Goal: Transaction & Acquisition: Book appointment/travel/reservation

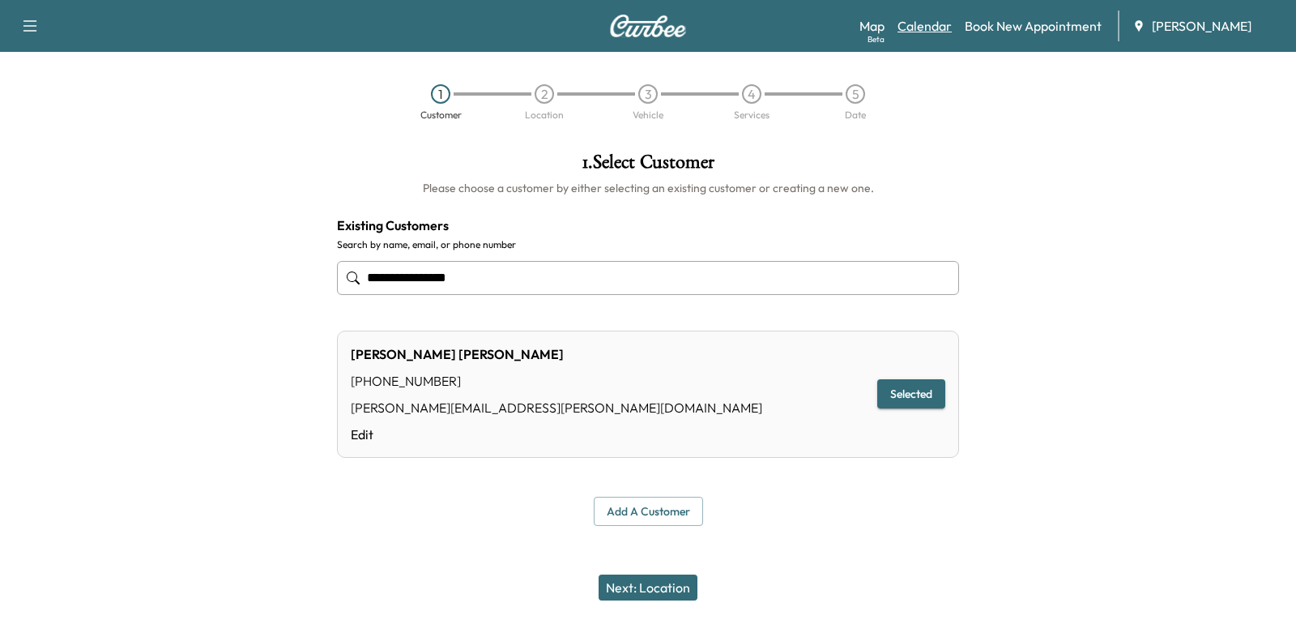
click at [933, 31] on link "Calendar" at bounding box center [925, 25] width 54 height 19
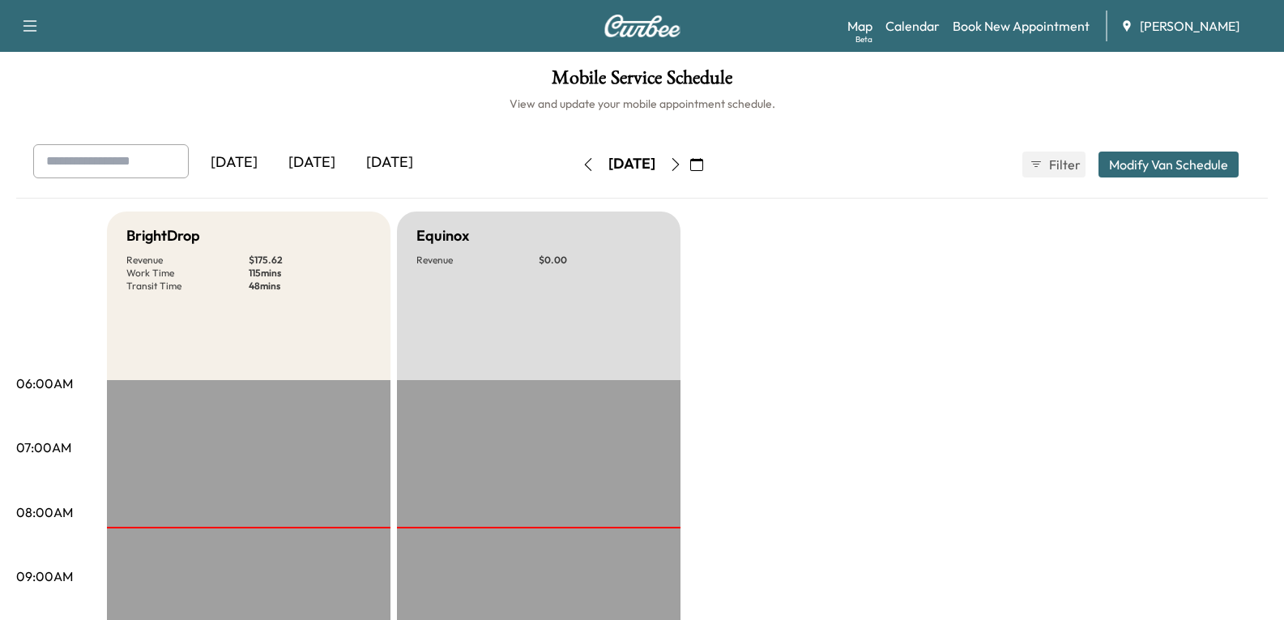
click at [582, 161] on icon "button" at bounding box center [588, 164] width 13 height 13
click at [580, 161] on button "button" at bounding box center [594, 165] width 28 height 26
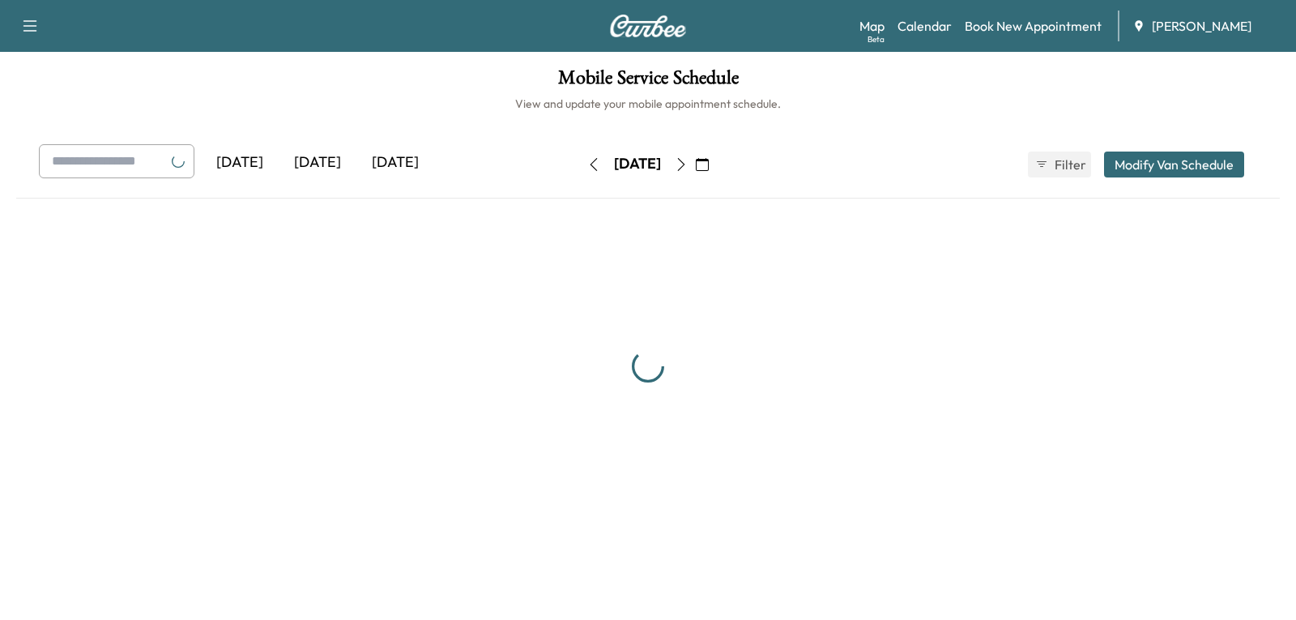
click at [580, 161] on button "button" at bounding box center [594, 165] width 28 height 26
click at [587, 161] on icon "button" at bounding box center [593, 164] width 13 height 13
click at [580, 161] on button "button" at bounding box center [594, 165] width 28 height 26
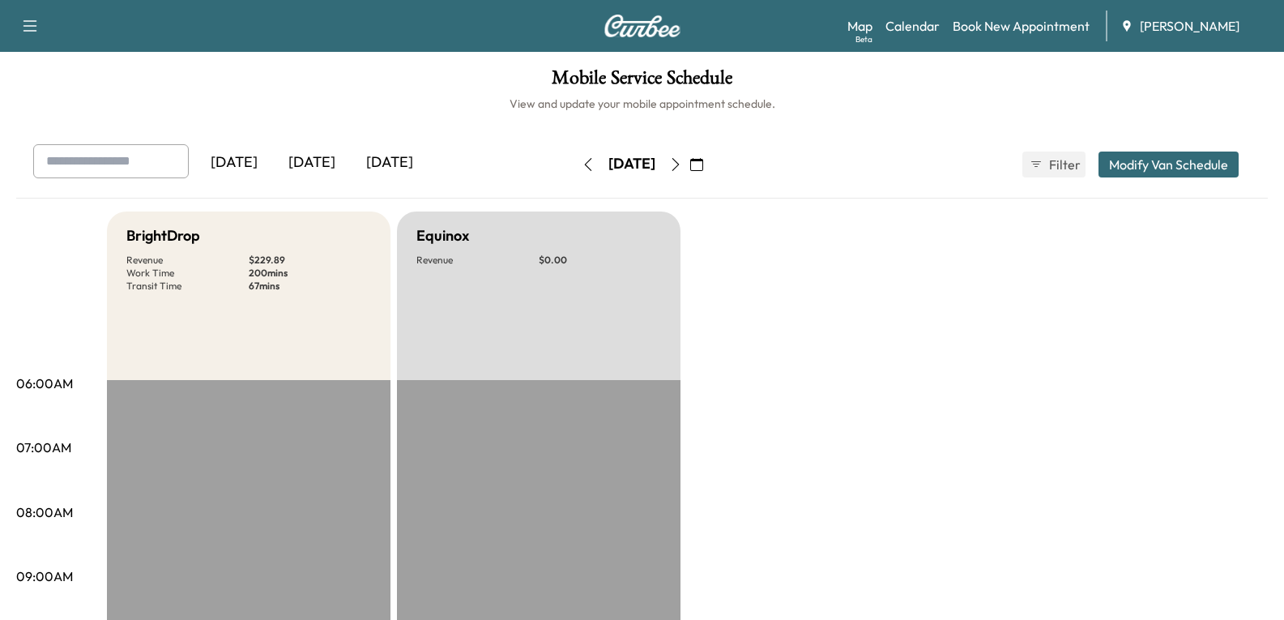
click at [582, 161] on icon "button" at bounding box center [588, 164] width 13 height 13
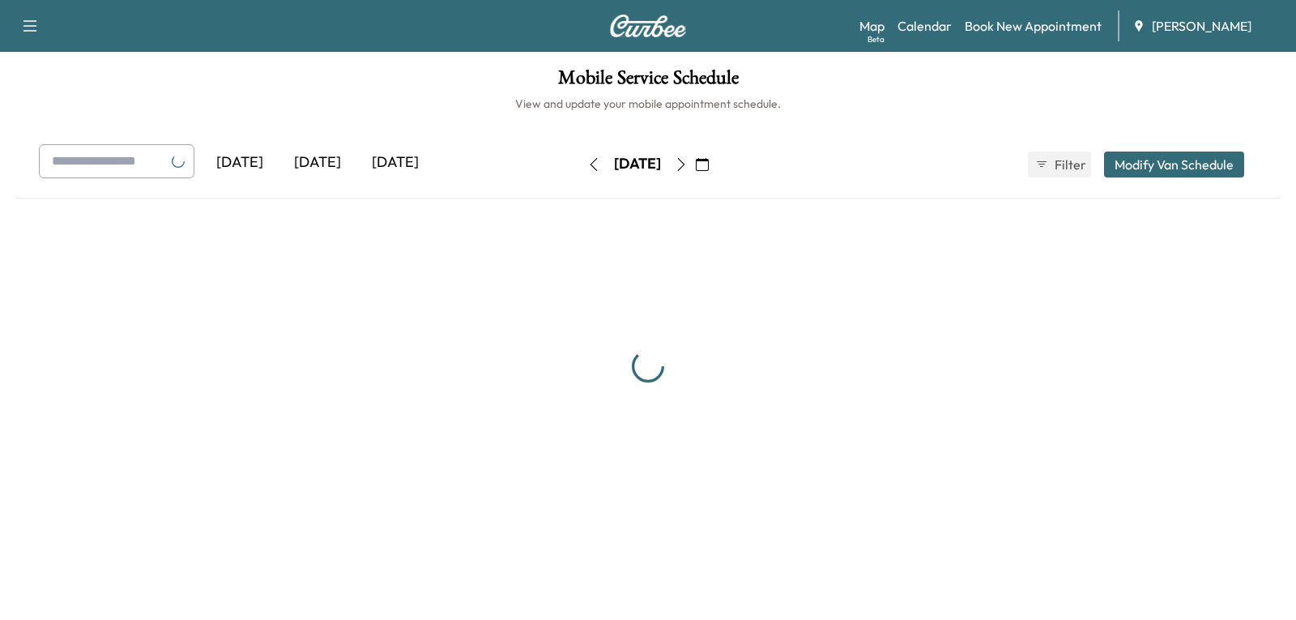
click at [580, 161] on button "button" at bounding box center [594, 165] width 28 height 26
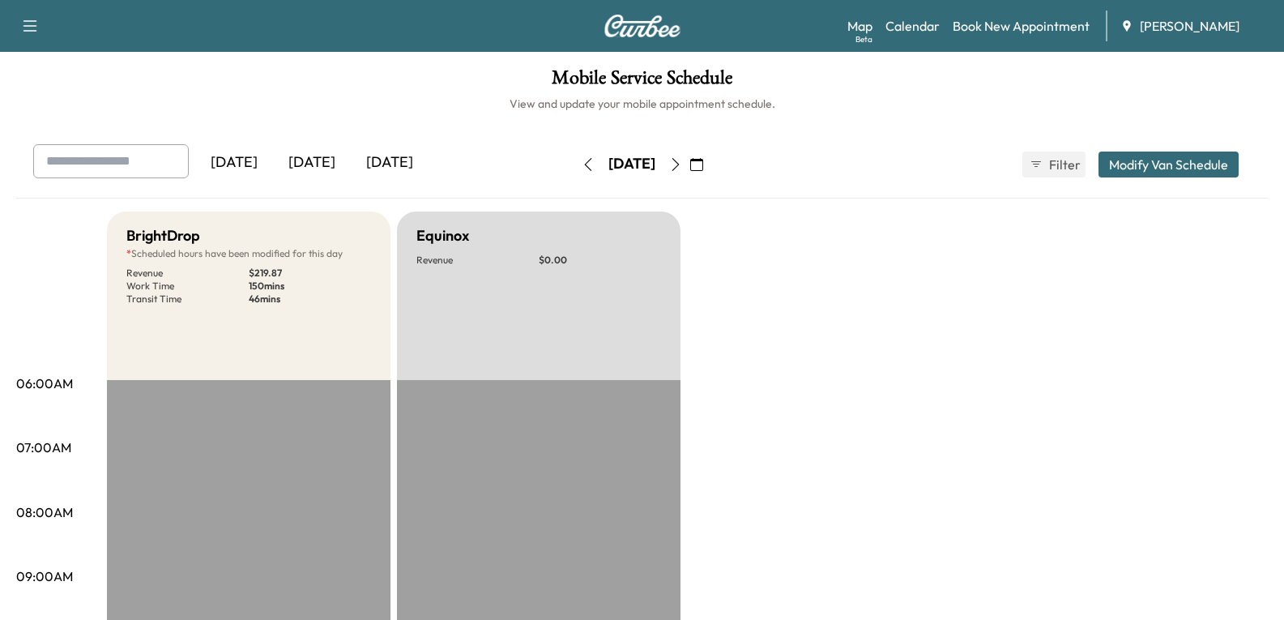
click at [582, 161] on icon "button" at bounding box center [588, 164] width 13 height 13
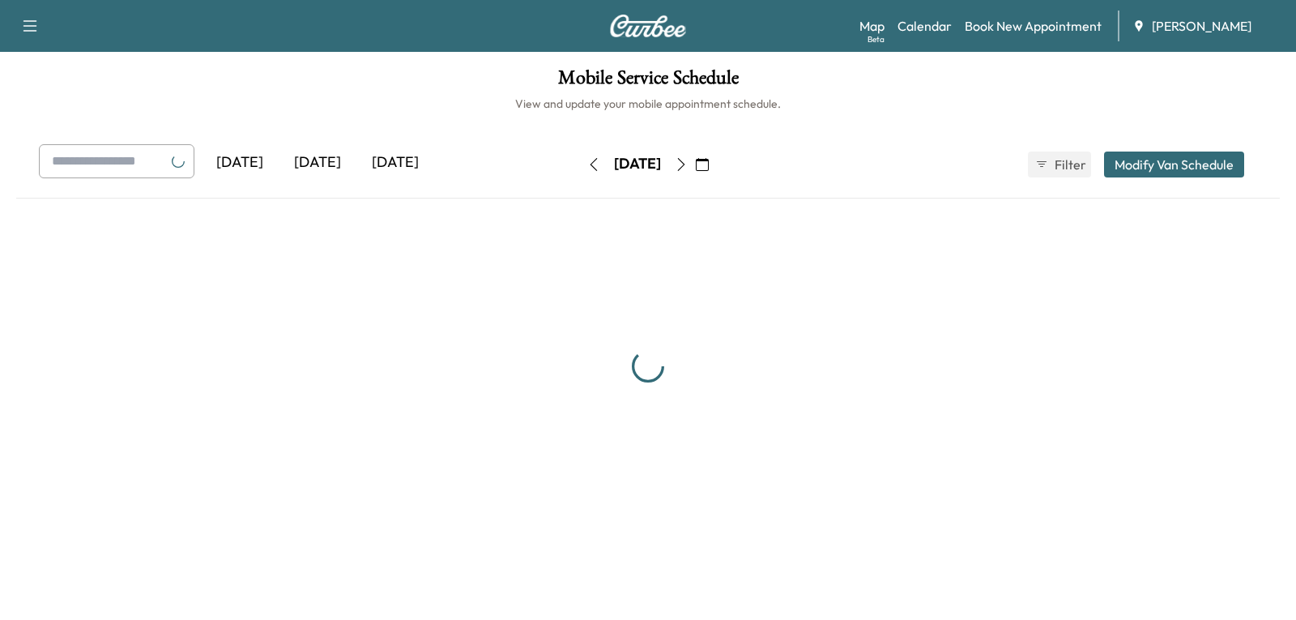
click at [580, 161] on button "button" at bounding box center [594, 165] width 28 height 26
click at [587, 161] on icon "button" at bounding box center [593, 164] width 13 height 13
click at [533, 161] on div "[DATE] [DATE] [DATE] [DATE] September 2025 S M T W T F S 31 1 2 3 4 5 6 7 8 9 1…" at bounding box center [648, 164] width 1245 height 41
click at [574, 161] on button "button" at bounding box center [588, 165] width 28 height 26
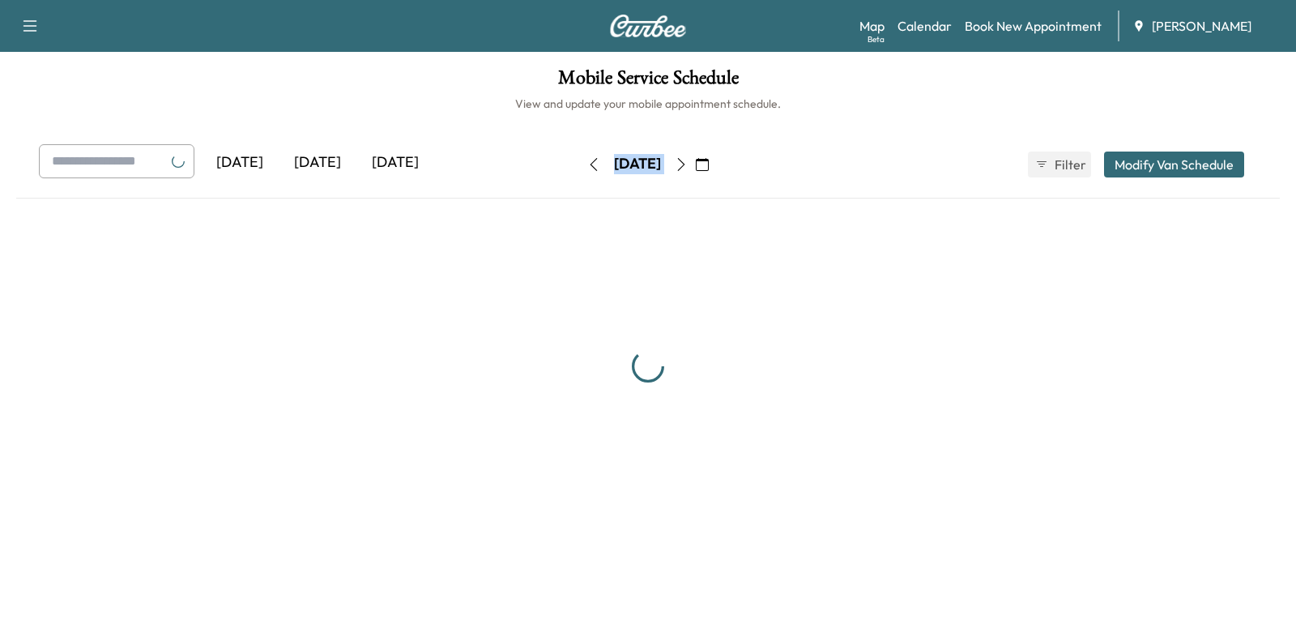
click at [587, 160] on icon "button" at bounding box center [593, 164] width 13 height 13
click at [591, 160] on icon "button" at bounding box center [594, 164] width 7 height 13
click at [580, 160] on button "button" at bounding box center [594, 165] width 28 height 26
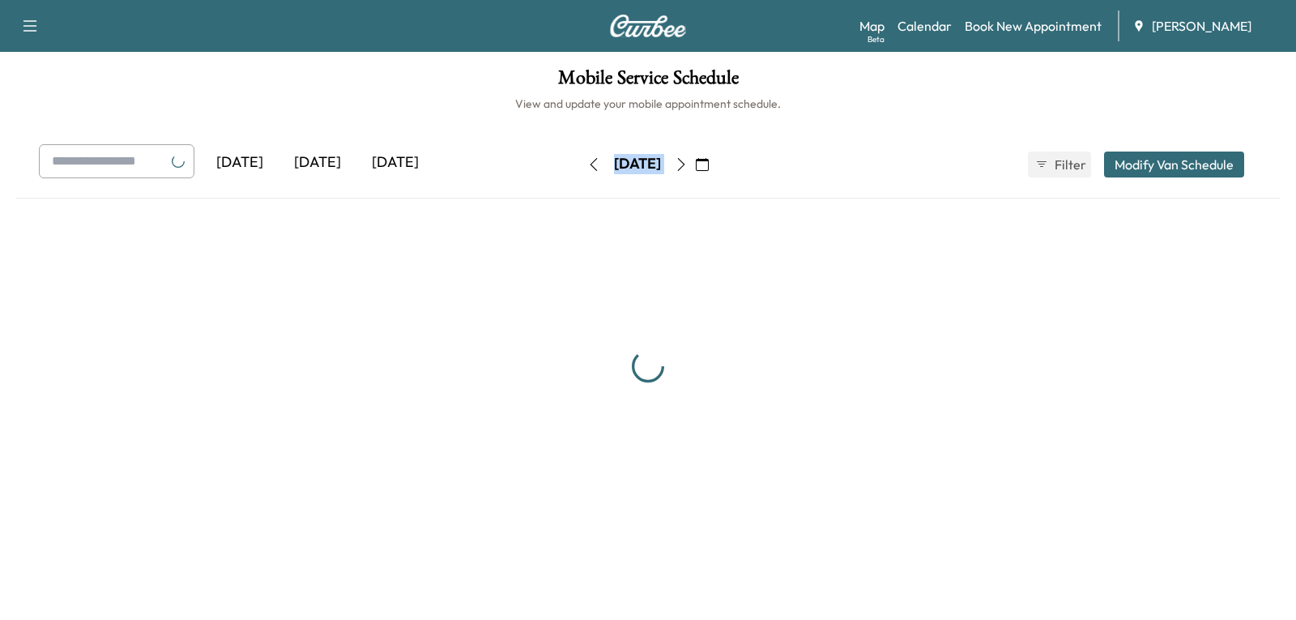
click at [587, 160] on icon "button" at bounding box center [593, 164] width 13 height 13
click at [532, 160] on div "[DATE] [DATE] [DATE] [DATE] September 2025 S M T W T F S 31 1 2 3 4 5 6 7 8 9 1…" at bounding box center [648, 164] width 1245 height 41
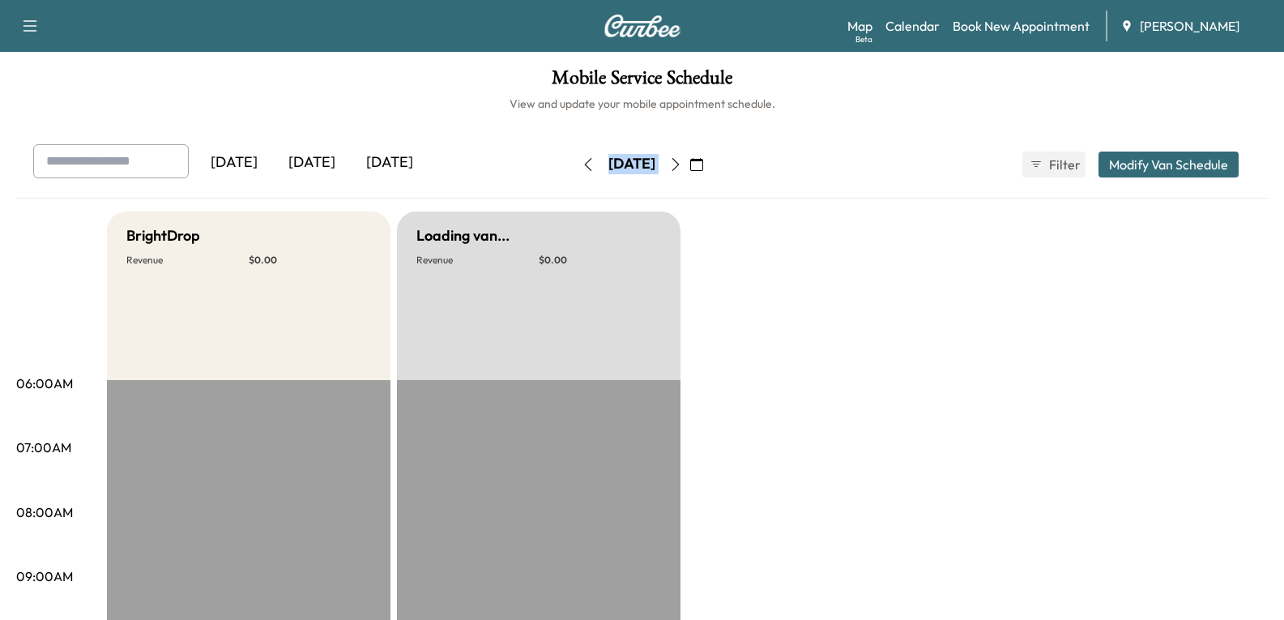
click at [574, 160] on button "button" at bounding box center [588, 165] width 28 height 26
click at [580, 160] on button "button" at bounding box center [594, 165] width 28 height 26
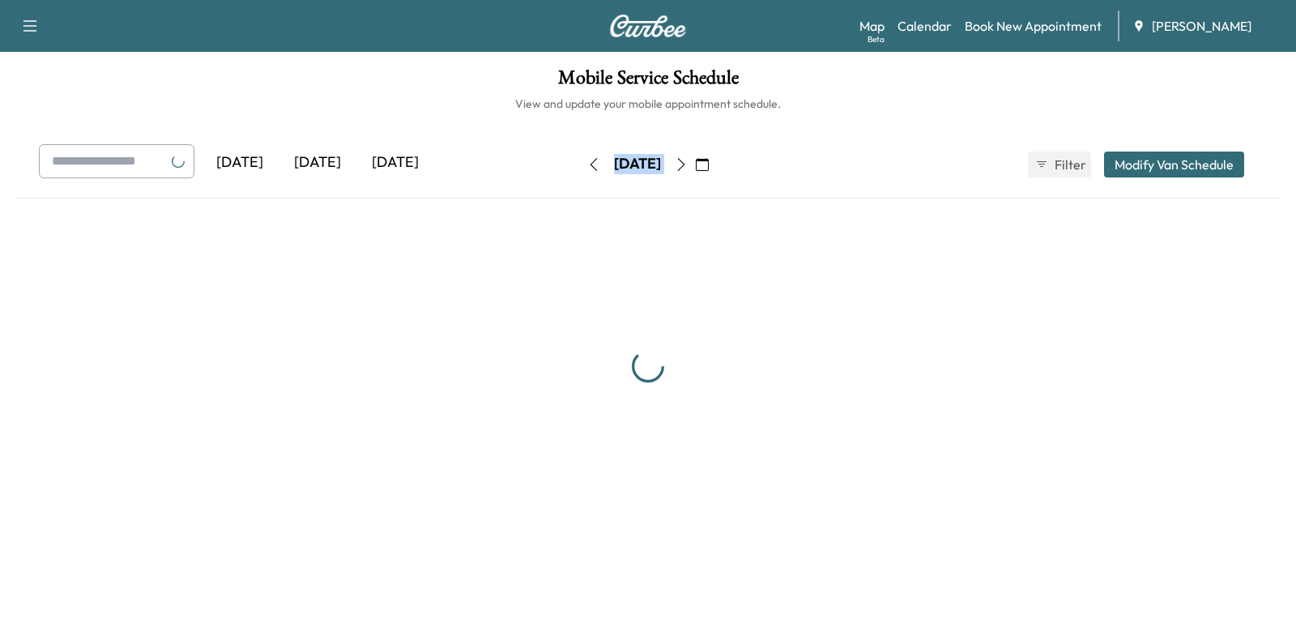
click at [587, 160] on icon "button" at bounding box center [593, 164] width 13 height 13
click at [580, 160] on button "button" at bounding box center [594, 165] width 28 height 26
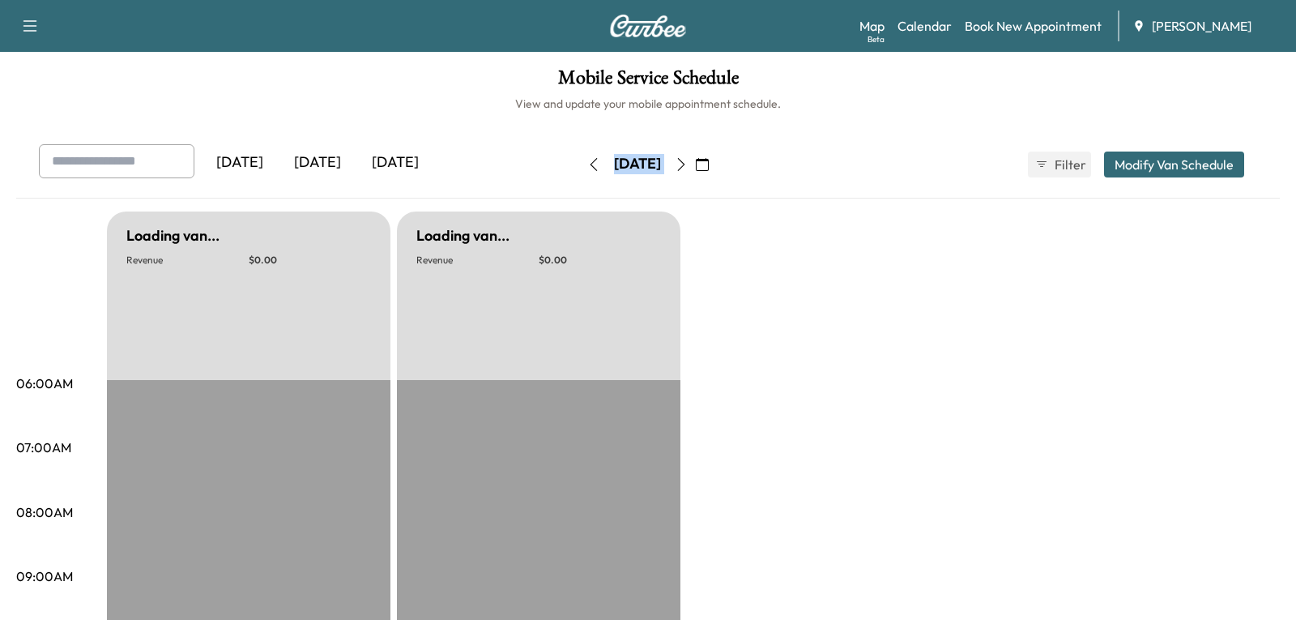
click at [532, 160] on div "[DATE] [DATE] [DATE] [DATE] September 2025 S M T W T F S 31 1 2 3 4 5 6 7 8 9 1…" at bounding box center [648, 164] width 1245 height 41
click at [574, 160] on button "button" at bounding box center [588, 165] width 28 height 26
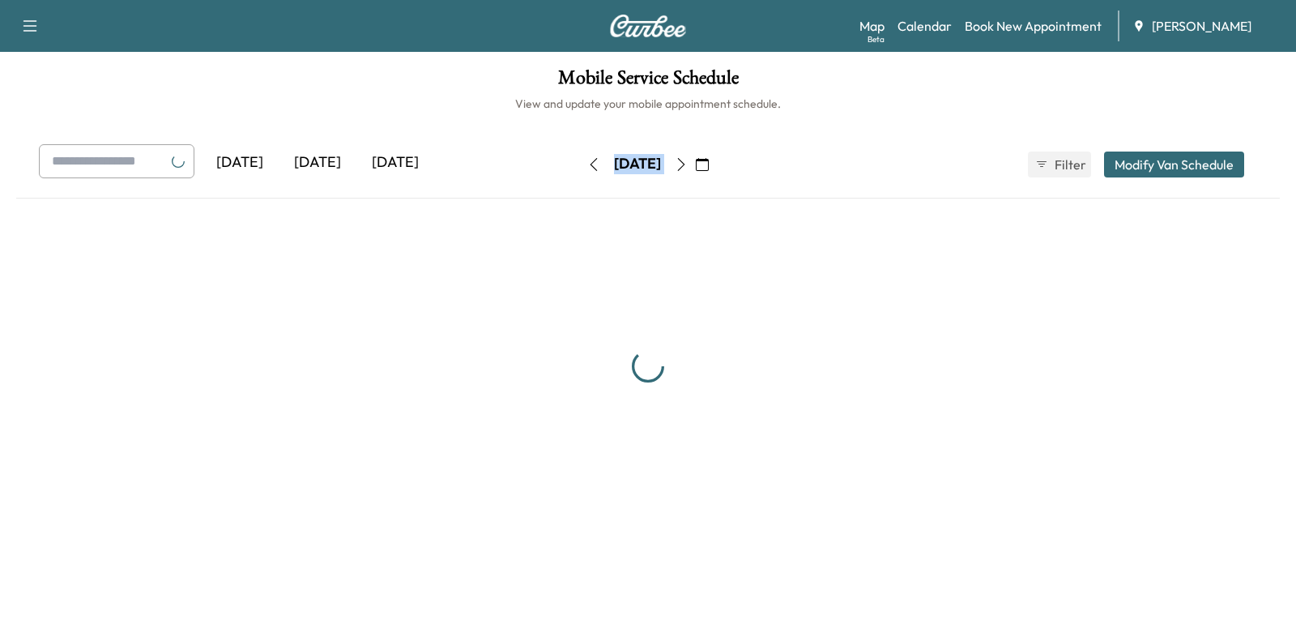
click at [580, 160] on button "button" at bounding box center [594, 165] width 28 height 26
click at [532, 160] on div "[DATE] [DATE] [DATE] [DATE] September 2025 S M T W T F S 31 1 2 3 4 5 6 7 8 9 1…" at bounding box center [648, 164] width 1245 height 41
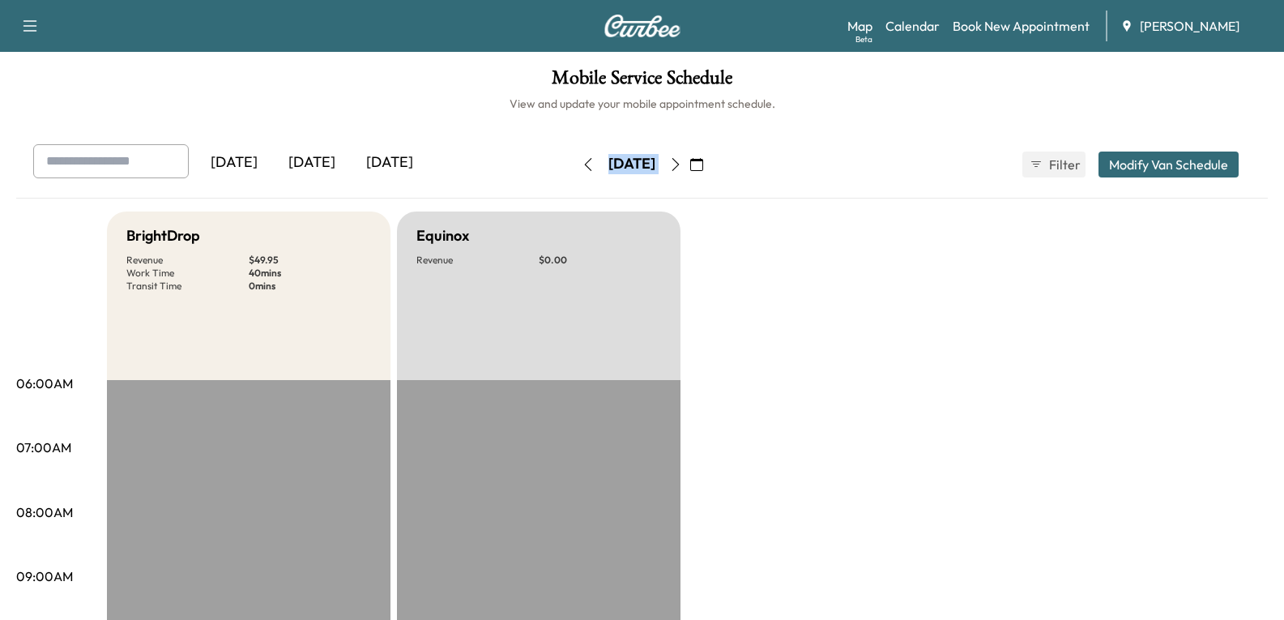
click at [703, 164] on icon "button" at bounding box center [696, 164] width 13 height 13
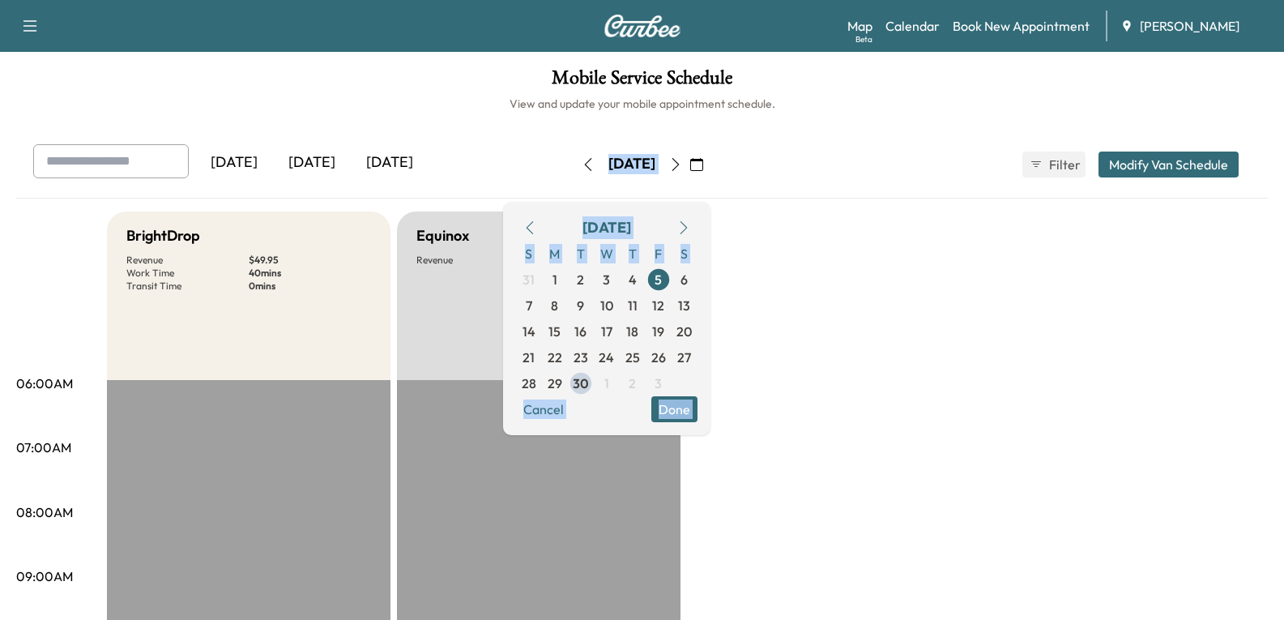
click at [544, 229] on button "button" at bounding box center [530, 228] width 28 height 26
click at [536, 228] on icon "button" at bounding box center [529, 227] width 13 height 13
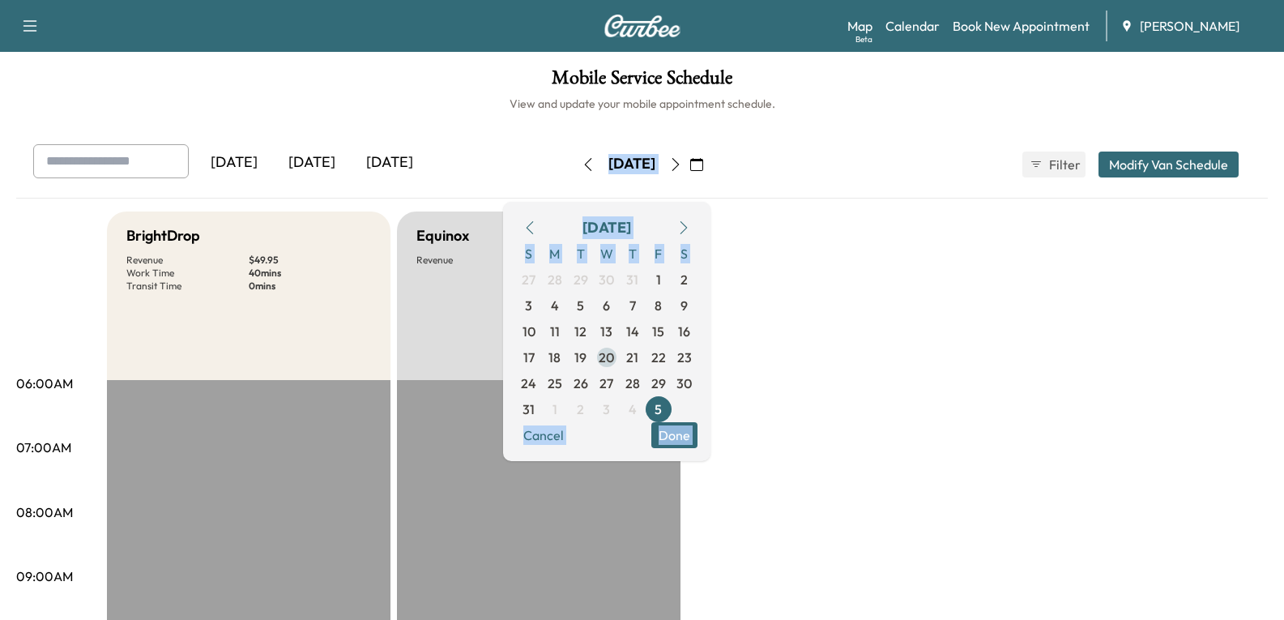
click at [614, 361] on span "20" at bounding box center [606, 357] width 15 height 19
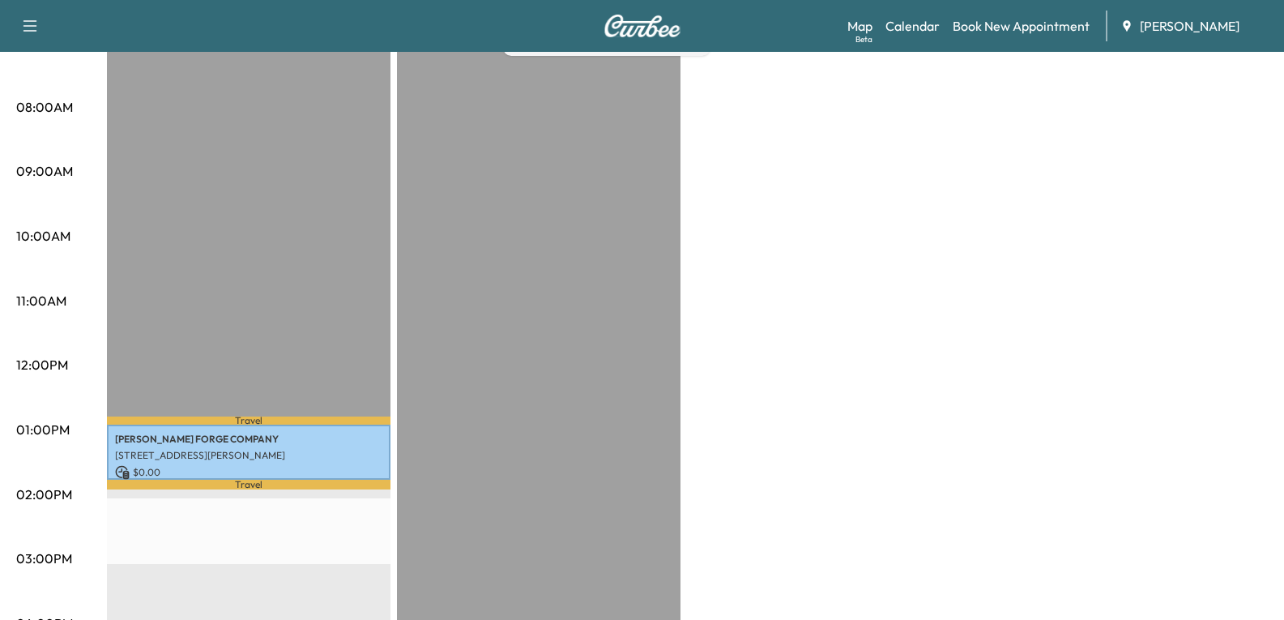
scroll to position [162, 0]
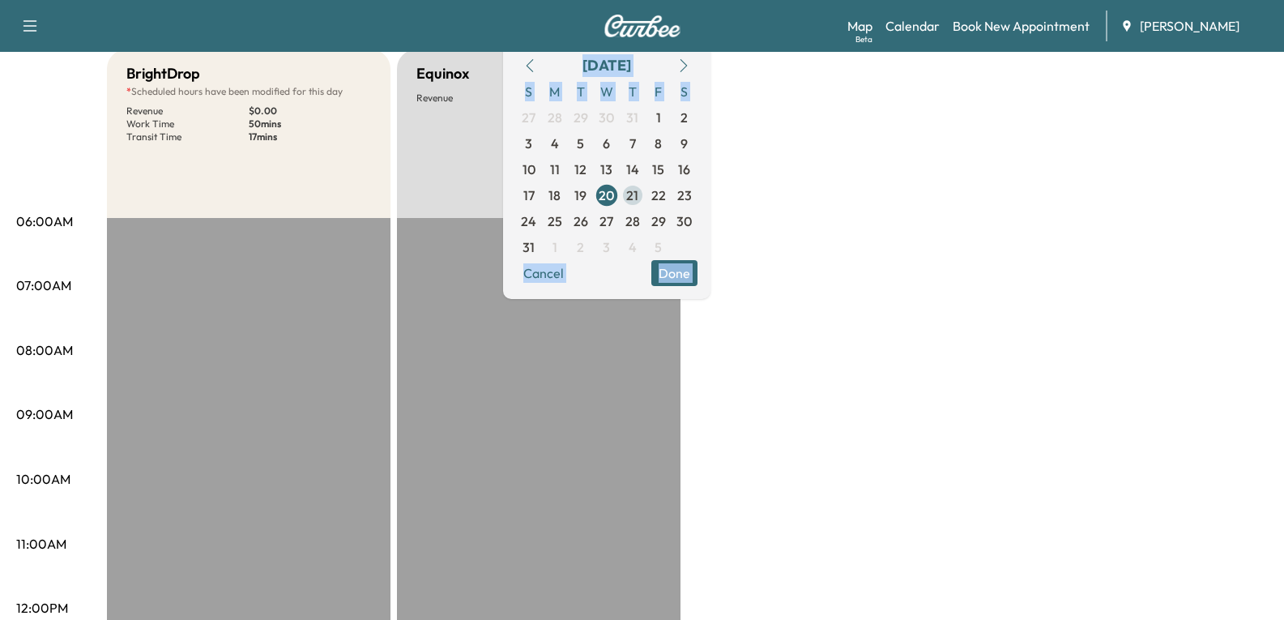
click at [638, 194] on span "21" at bounding box center [632, 195] width 12 height 19
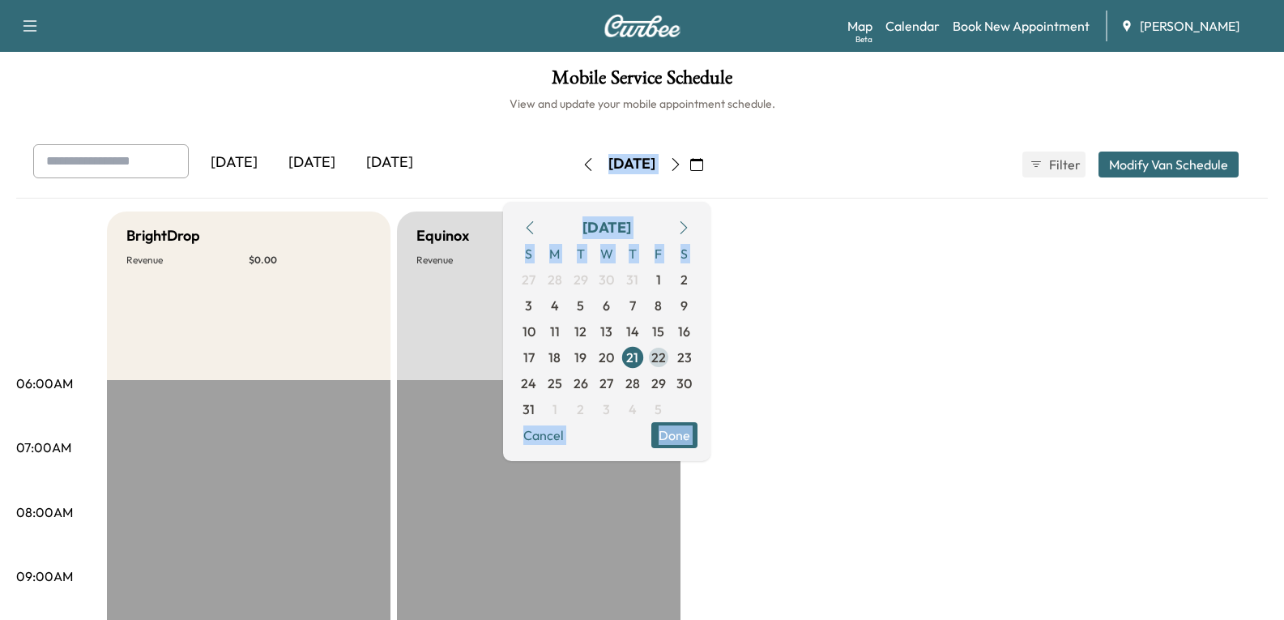
click at [666, 355] on span "22" at bounding box center [658, 357] width 15 height 19
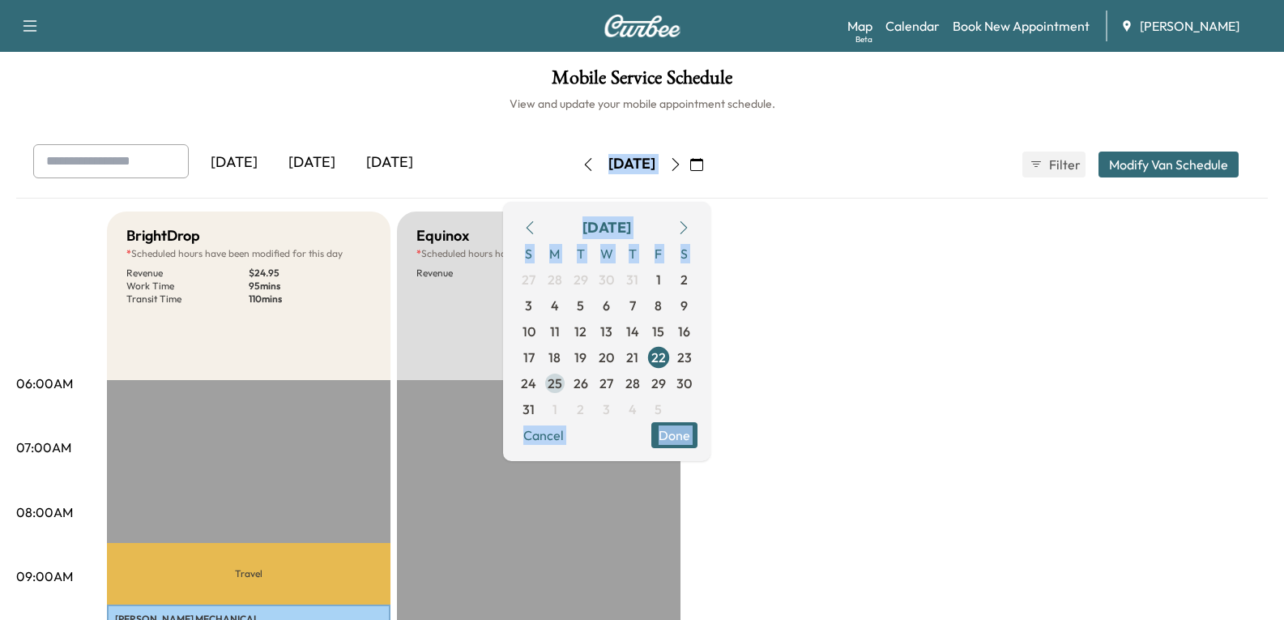
click at [562, 382] on span "25" at bounding box center [555, 383] width 15 height 19
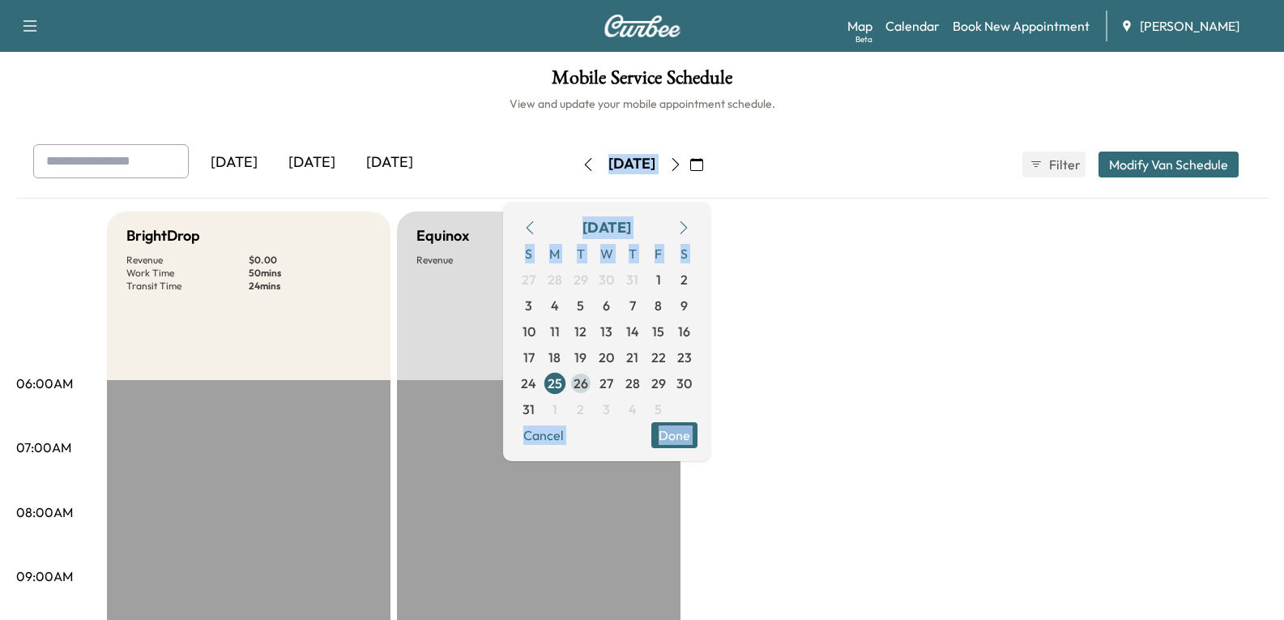
click at [594, 378] on span "26" at bounding box center [581, 383] width 26 height 26
click at [306, 163] on div "[DATE]" at bounding box center [312, 162] width 78 height 37
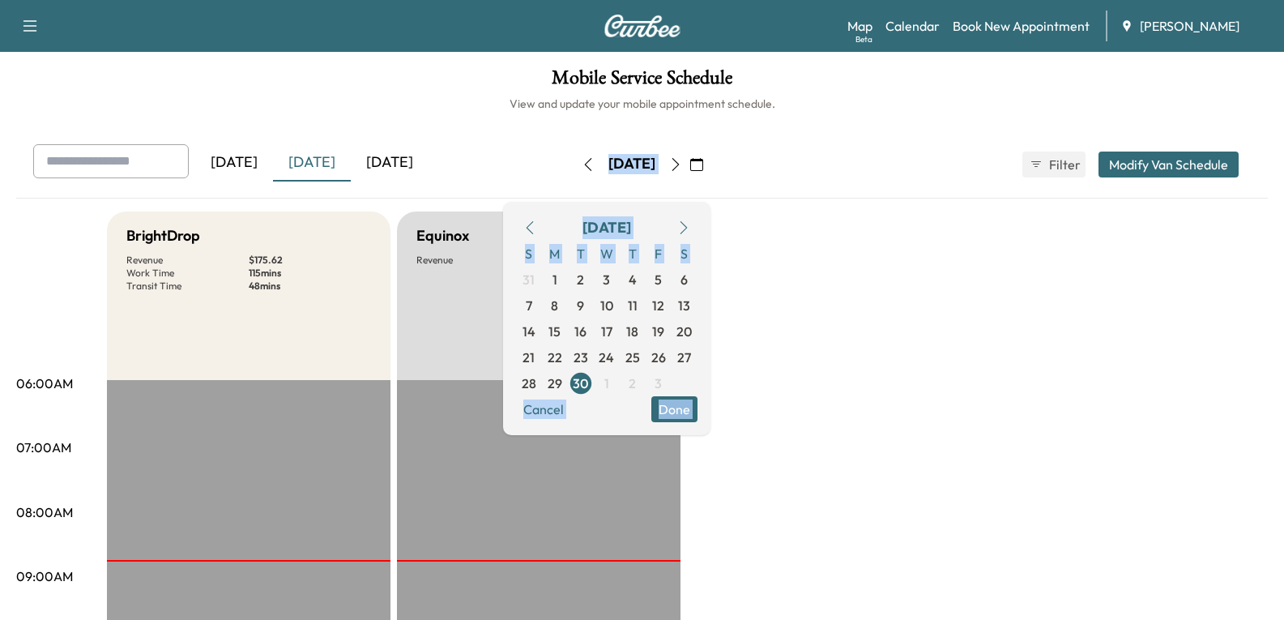
click at [250, 163] on div "[DATE]" at bounding box center [234, 162] width 78 height 37
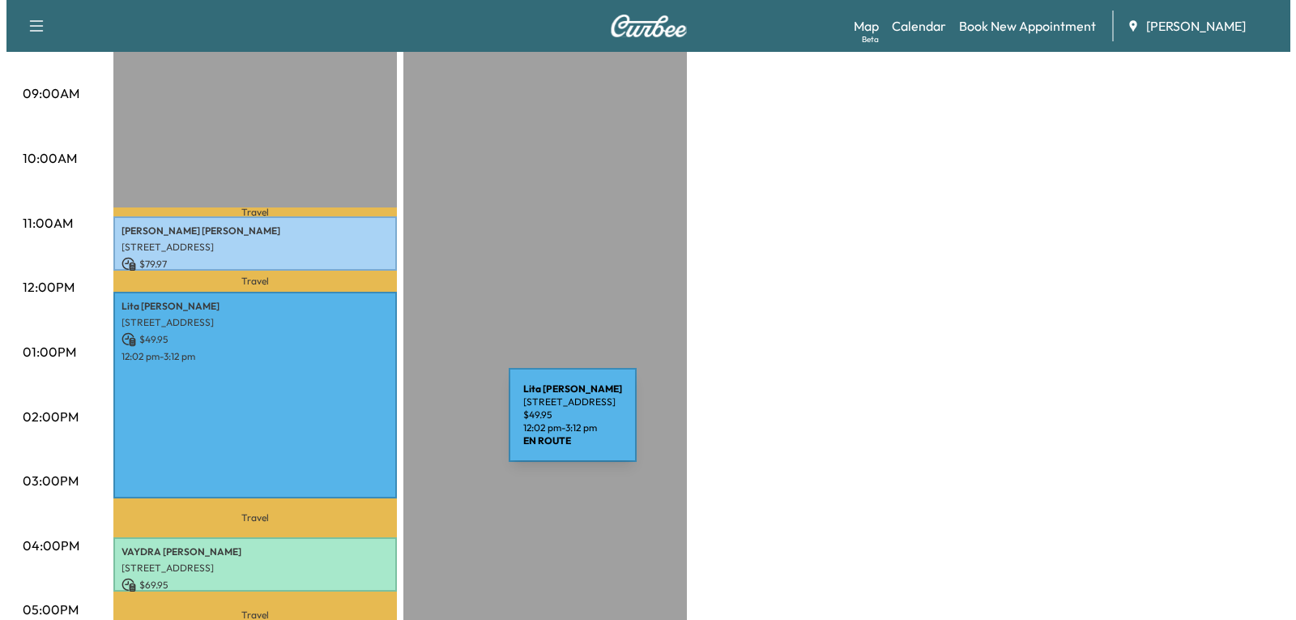
scroll to position [486, 0]
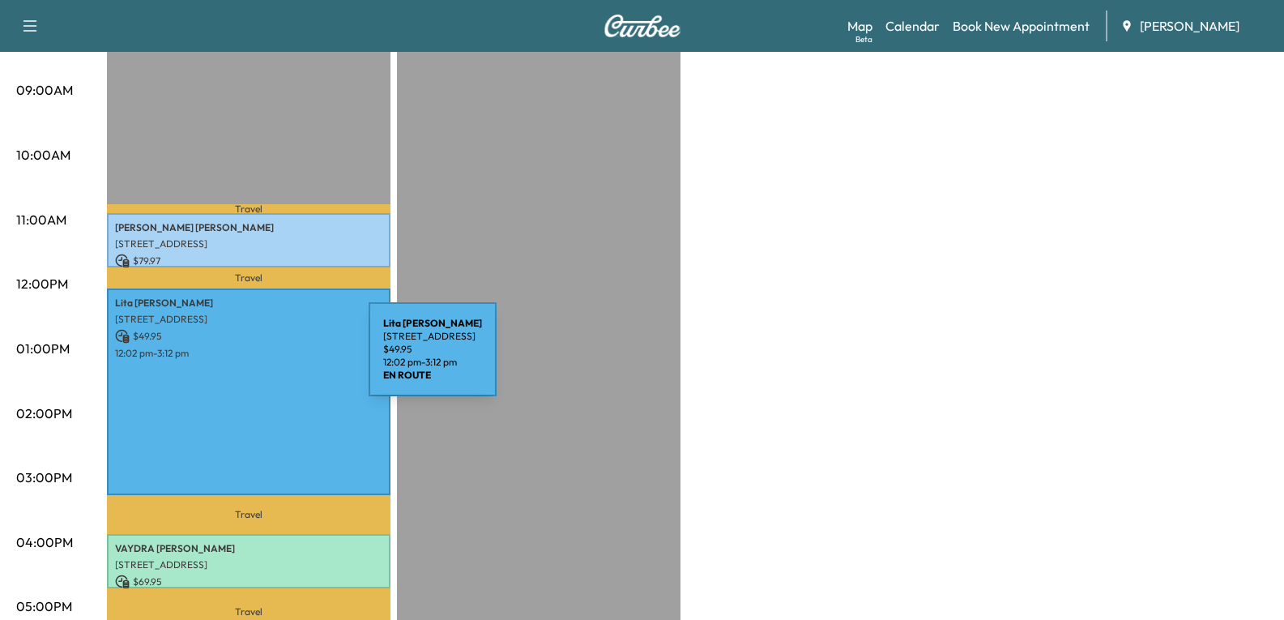
click at [247, 359] on div "[PERSON_NAME] [STREET_ADDRESS] $ 49.95 12:02 pm - 3:12 pm" at bounding box center [249, 391] width 284 height 207
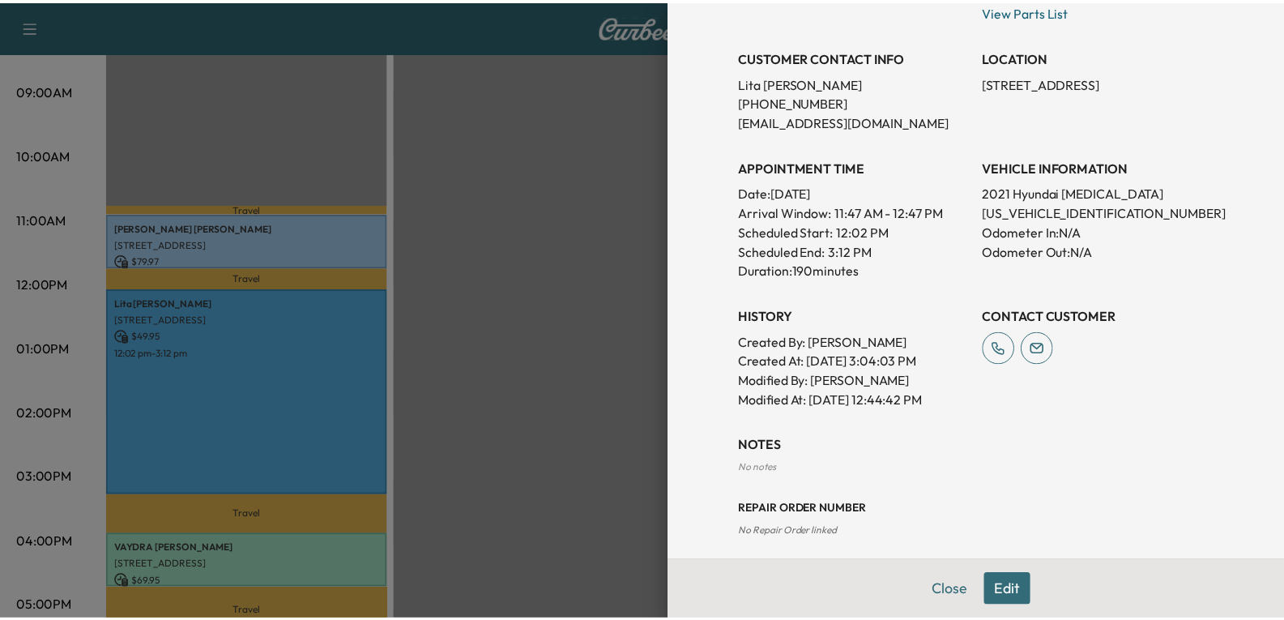
scroll to position [310, 0]
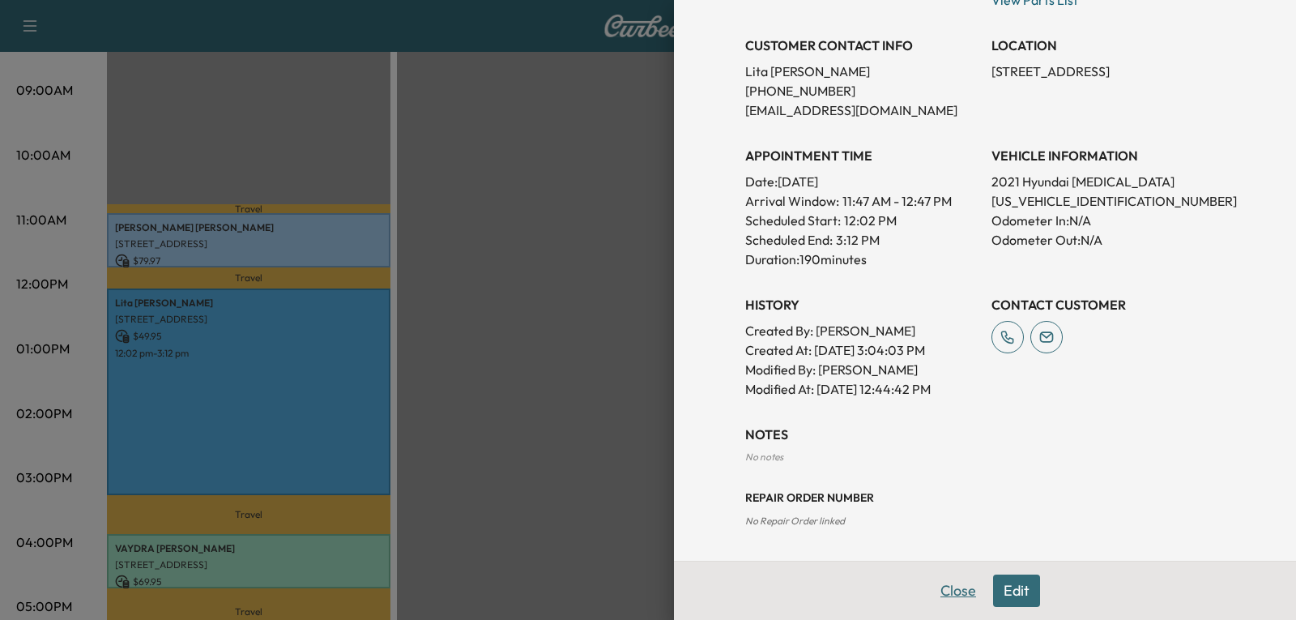
click at [955, 590] on button "Close" at bounding box center [958, 590] width 57 height 32
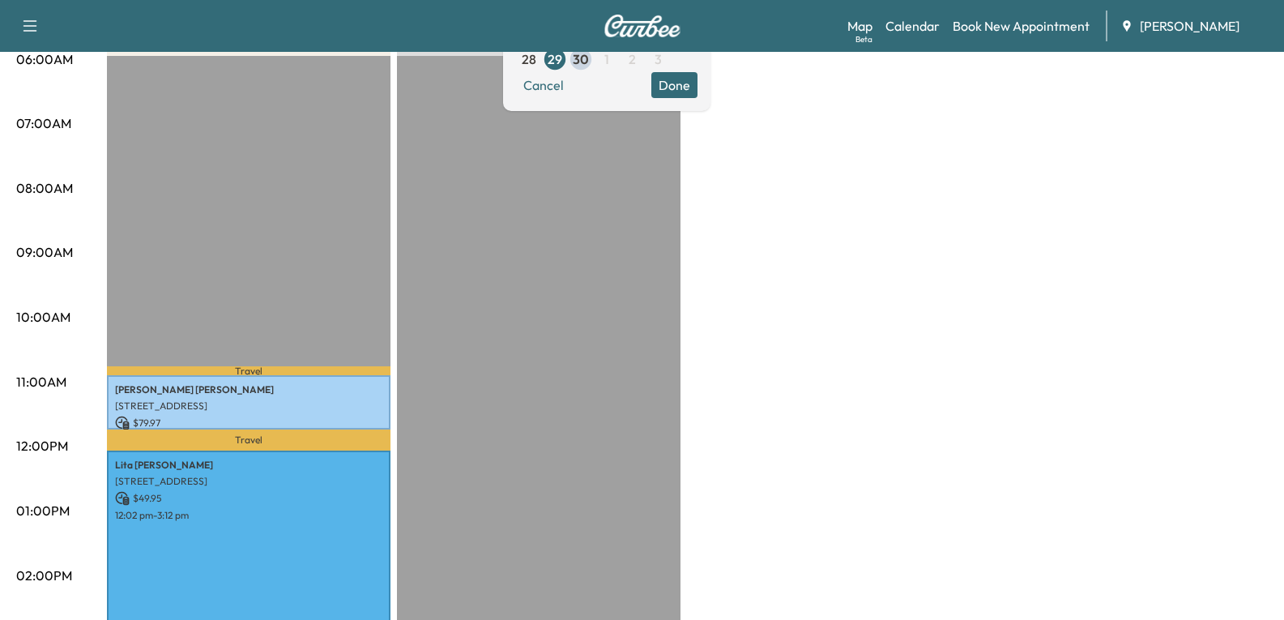
scroll to position [0, 0]
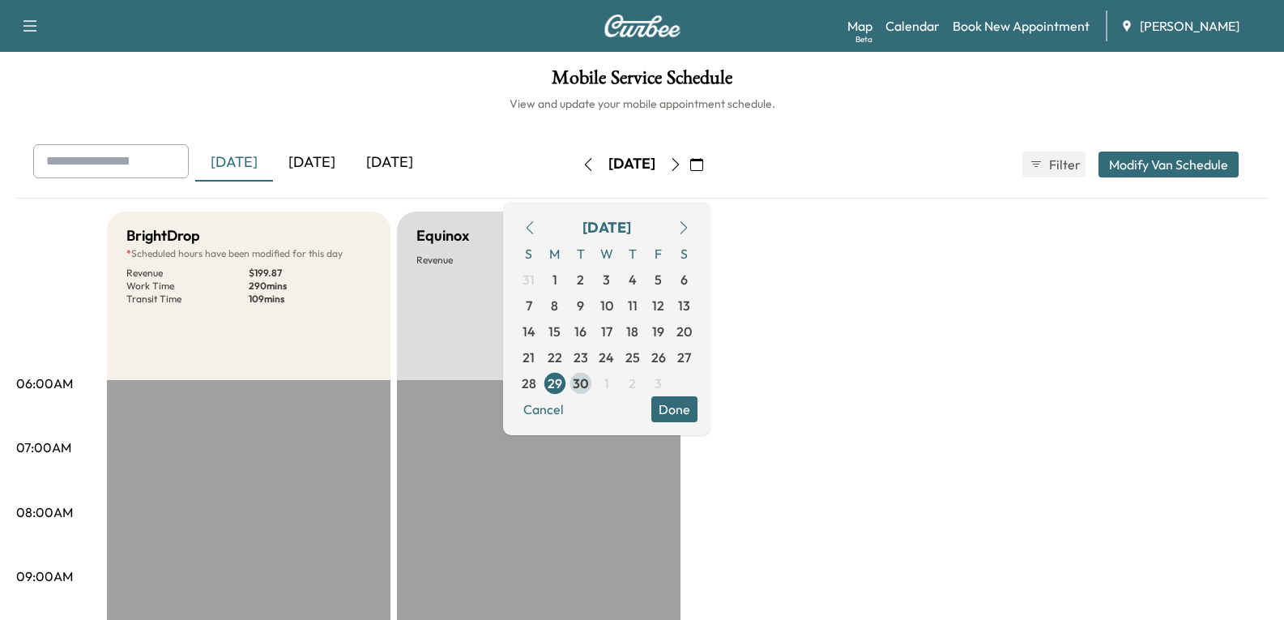
click at [589, 384] on span "30" at bounding box center [581, 383] width 16 height 19
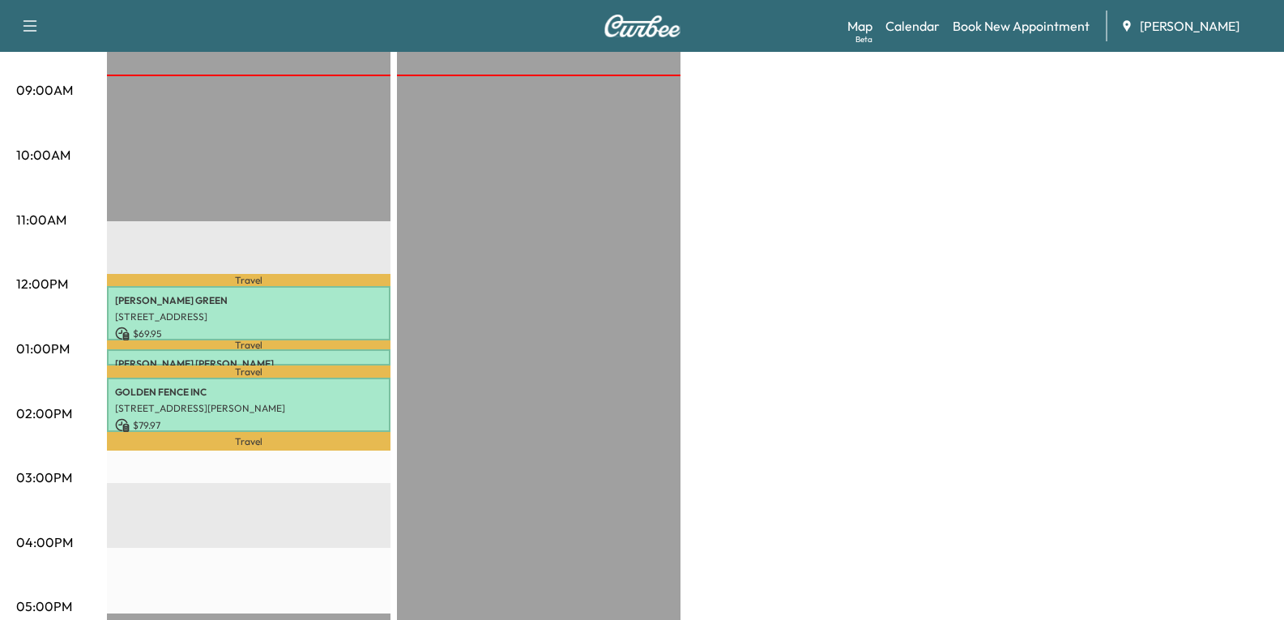
scroll to position [405, 0]
